Goal: Information Seeking & Learning: Find specific fact

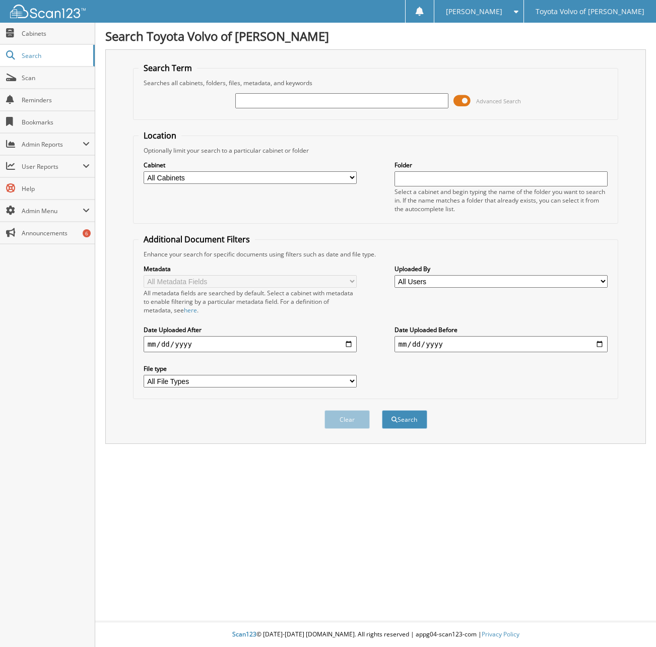
click at [251, 101] on input "text" at bounding box center [342, 100] width 214 height 15
type input "[PERSON_NAME]"
click at [408, 418] on button "Search" at bounding box center [404, 419] width 45 height 19
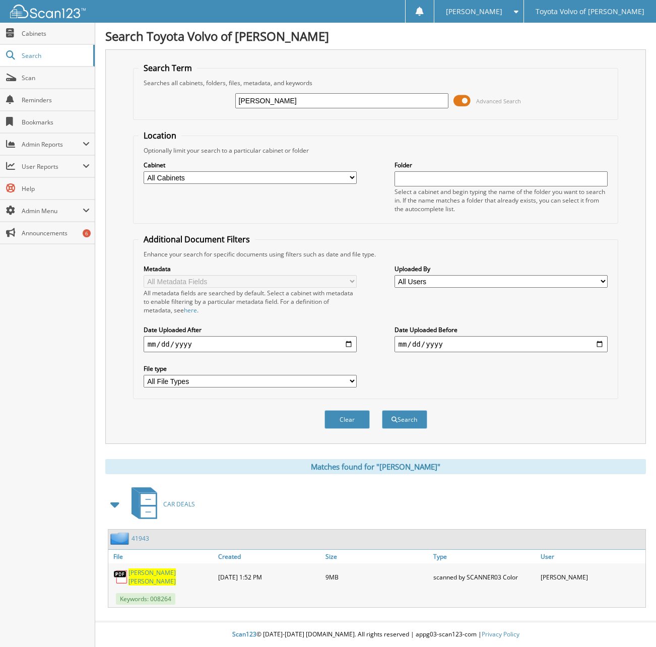
click at [153, 575] on span "[PERSON_NAME]" at bounding box center [151, 572] width 47 height 9
click at [140, 539] on link "41943" at bounding box center [141, 538] width 18 height 9
